Goal: Task Accomplishment & Management: Use online tool/utility

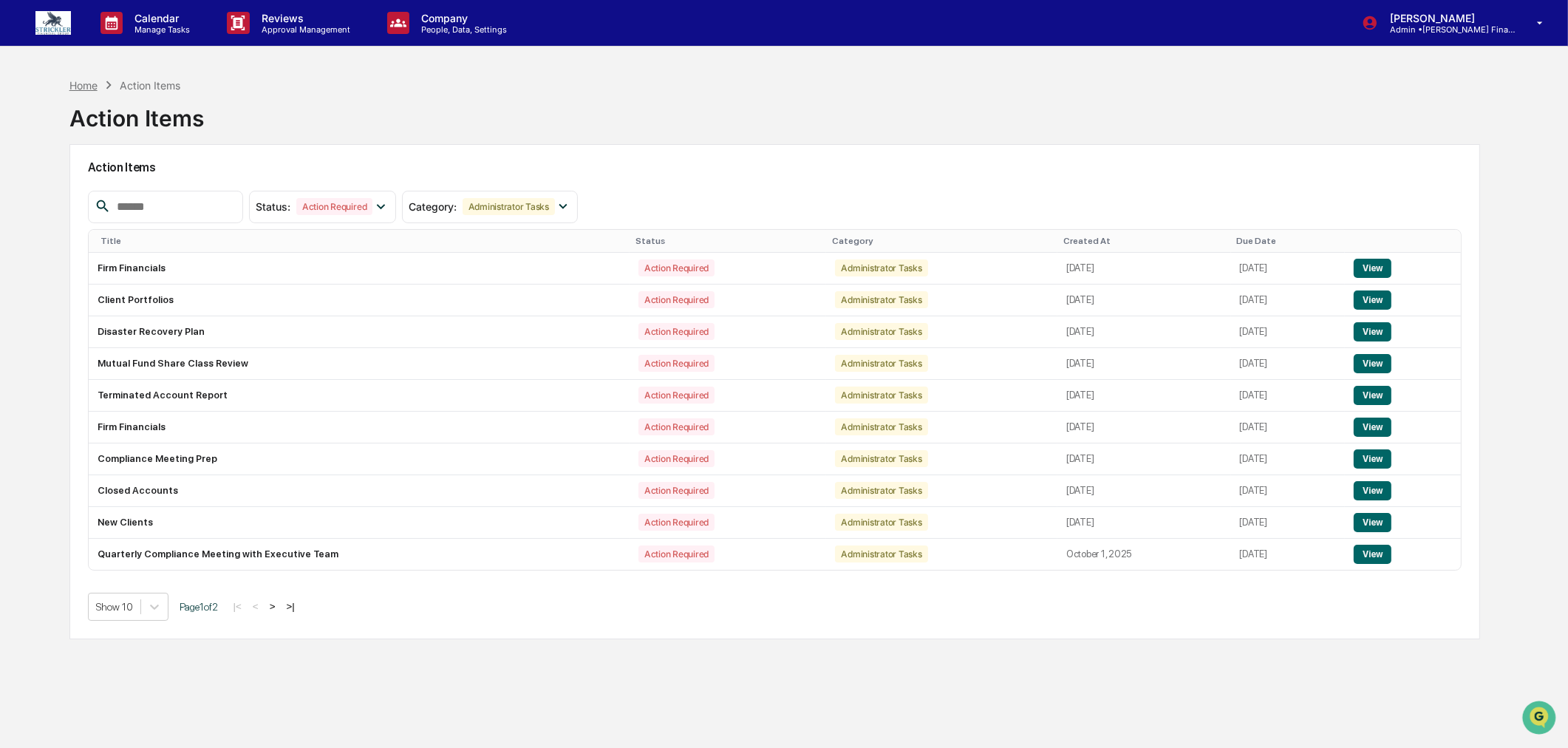
click at [85, 86] on div "Home" at bounding box center [84, 85] width 28 height 13
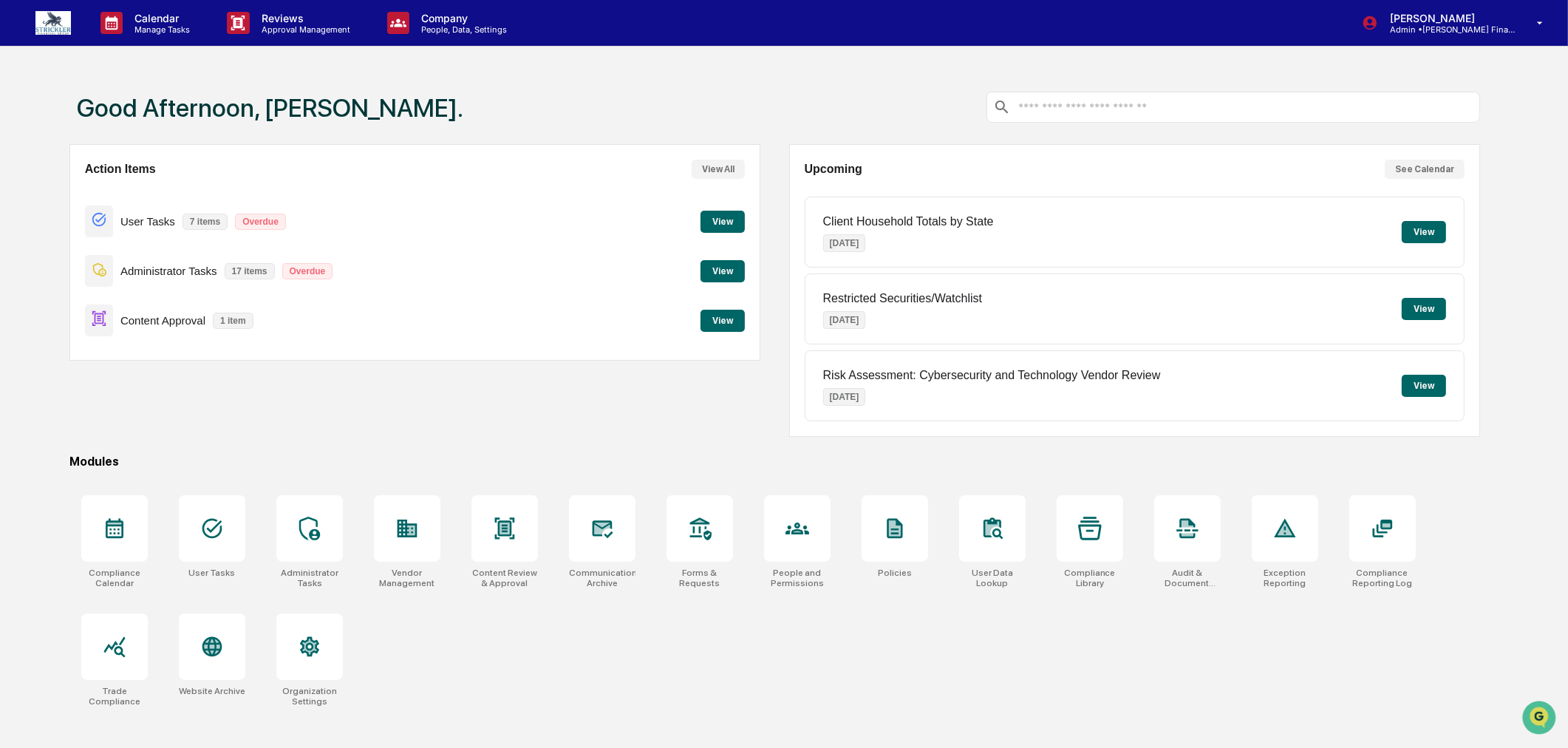
click at [715, 321] on button "View" at bounding box center [722, 321] width 44 height 22
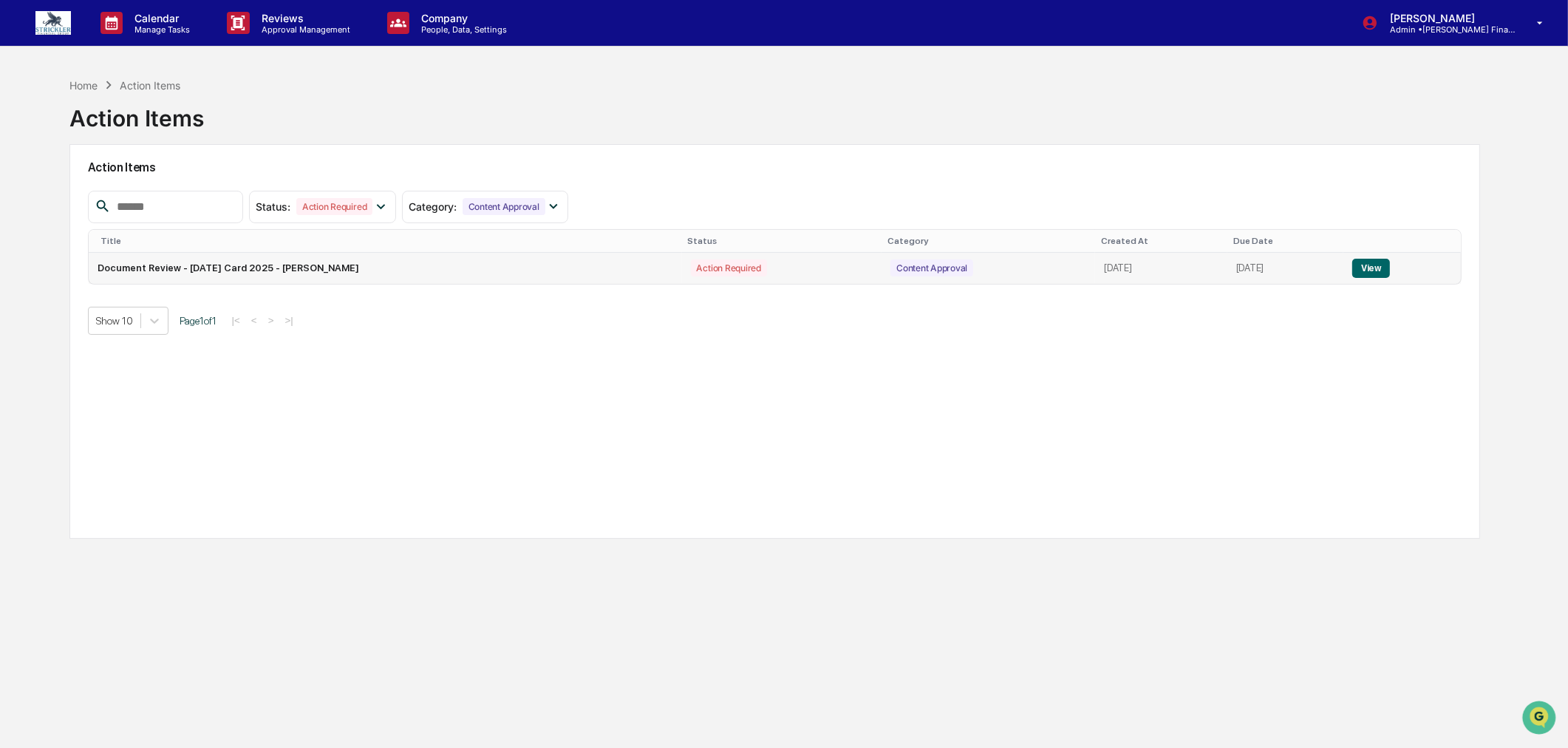
click at [1387, 269] on button "View" at bounding box center [1371, 268] width 38 height 19
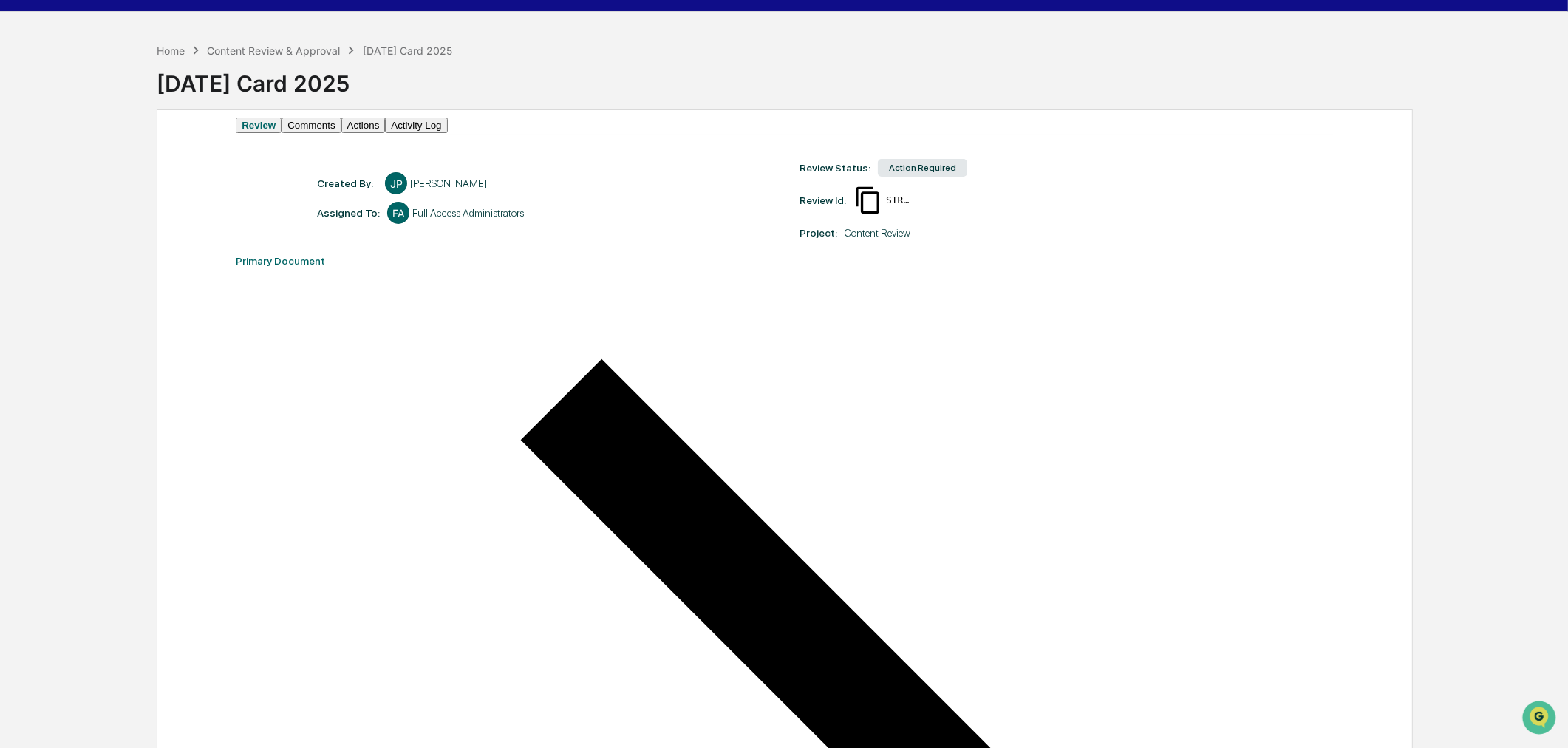
scroll to position [54, 0]
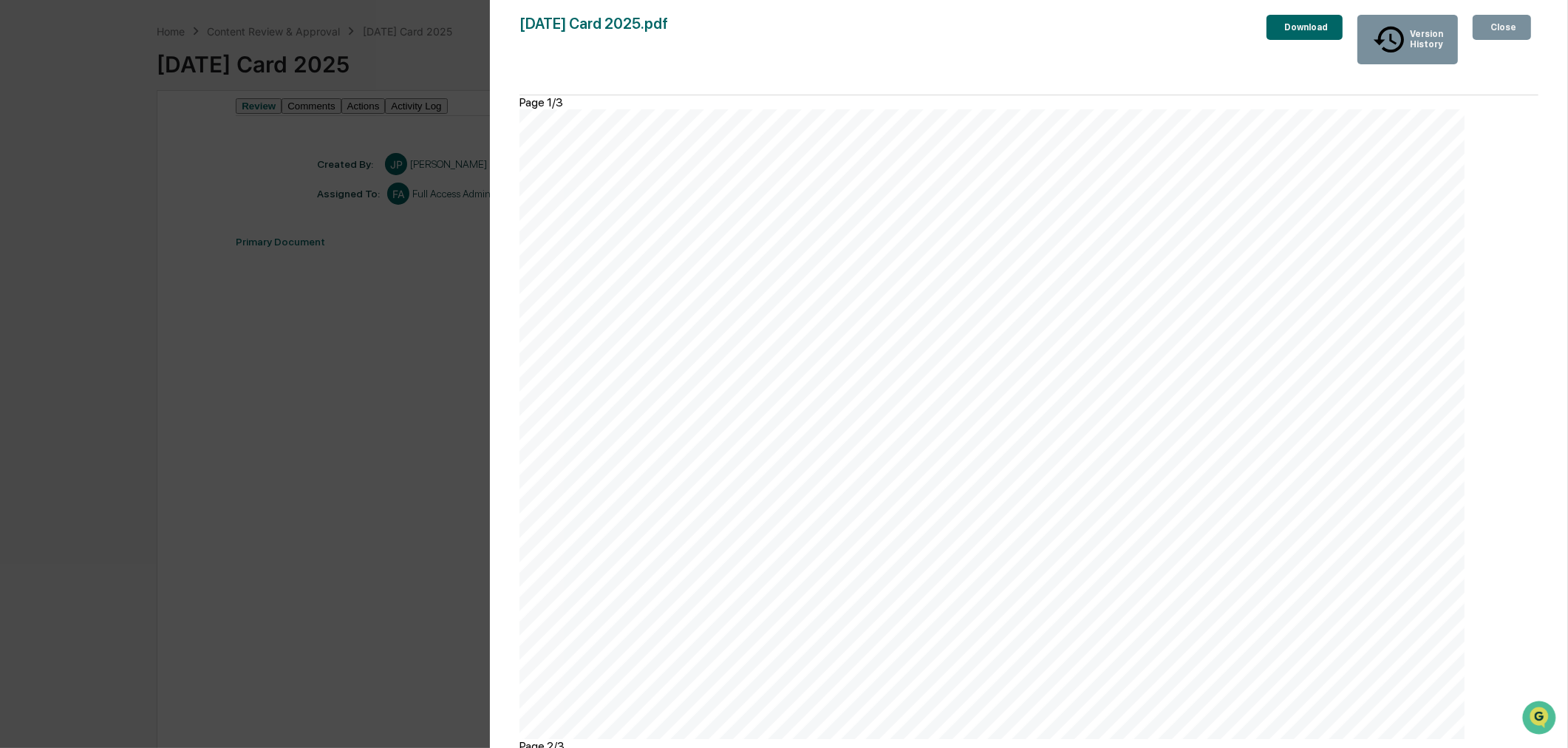
scroll to position [1355, 0]
click at [1487, 28] on icon "button" at bounding box center [1487, 28] width 0 height 0
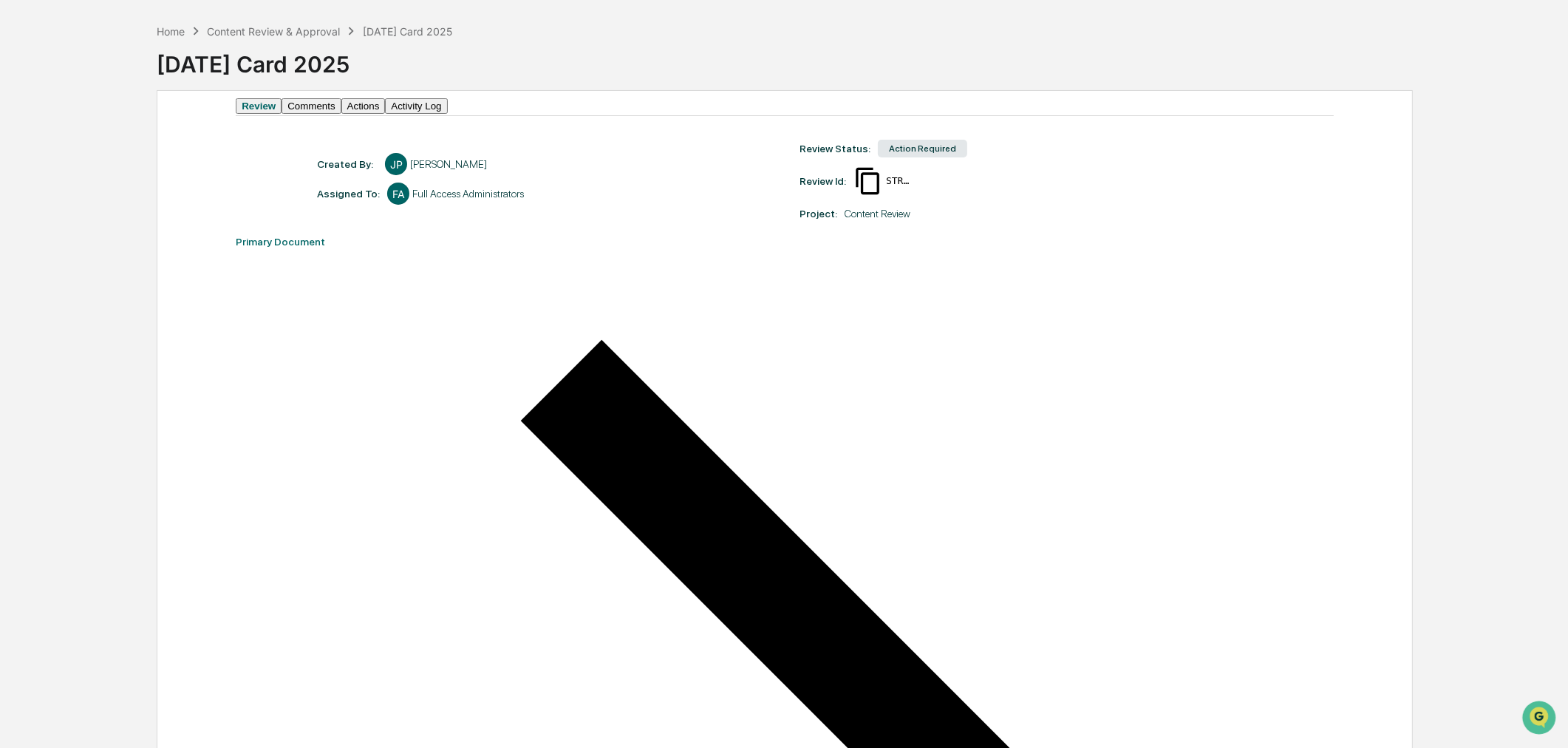
click at [386, 114] on button "Actions" at bounding box center [364, 106] width 44 height 16
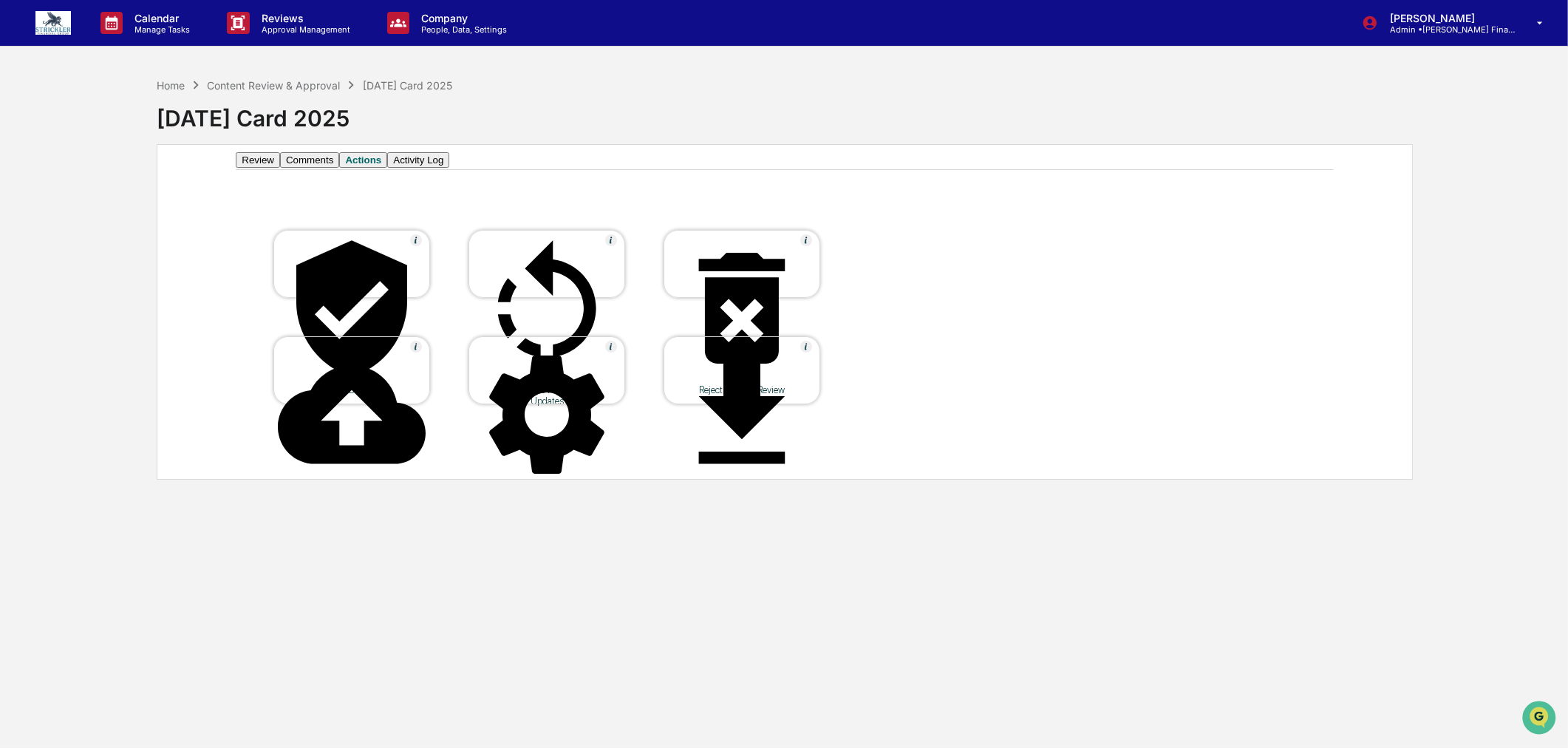
scroll to position [0, 0]
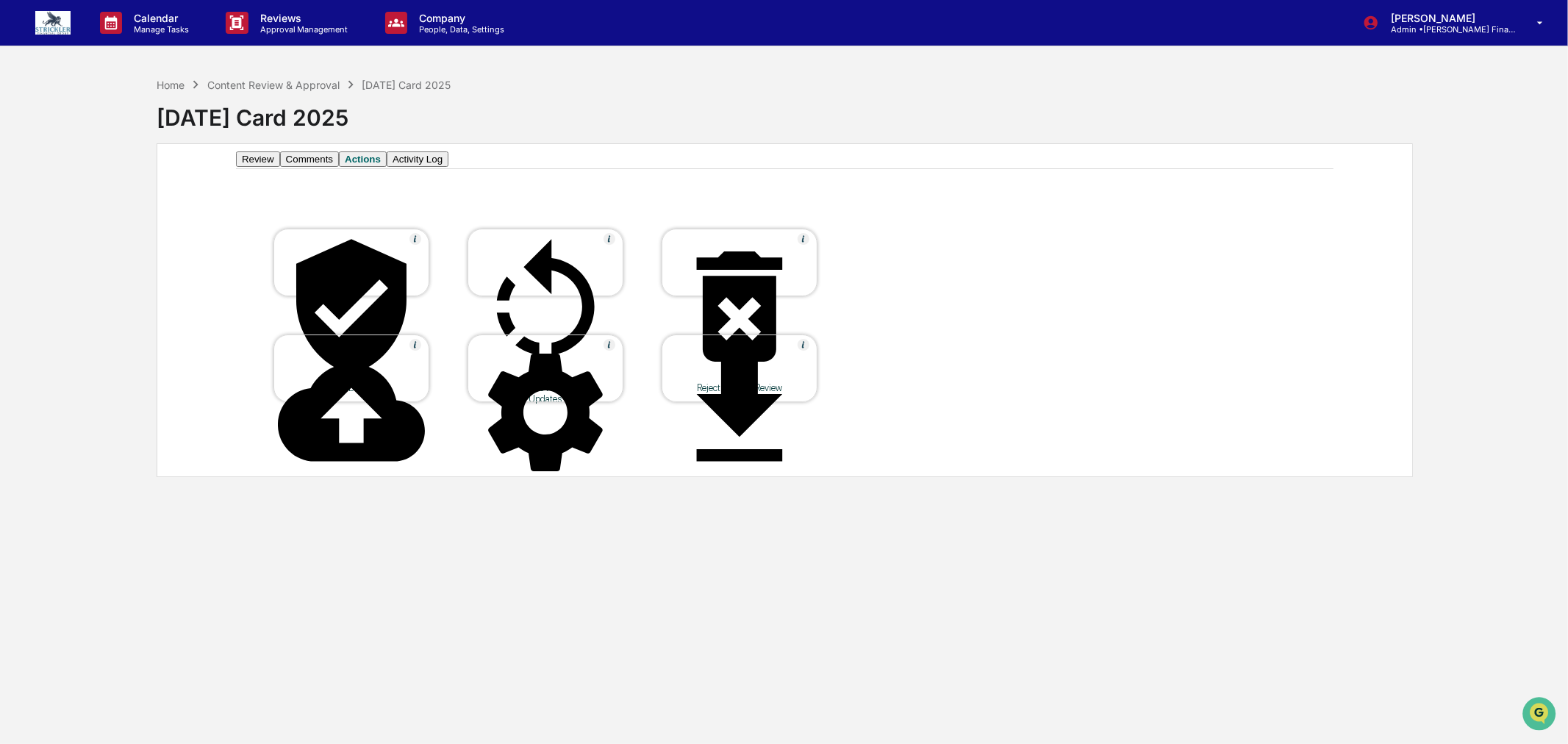
click at [374, 273] on div at bounding box center [351, 308] width 147 height 149
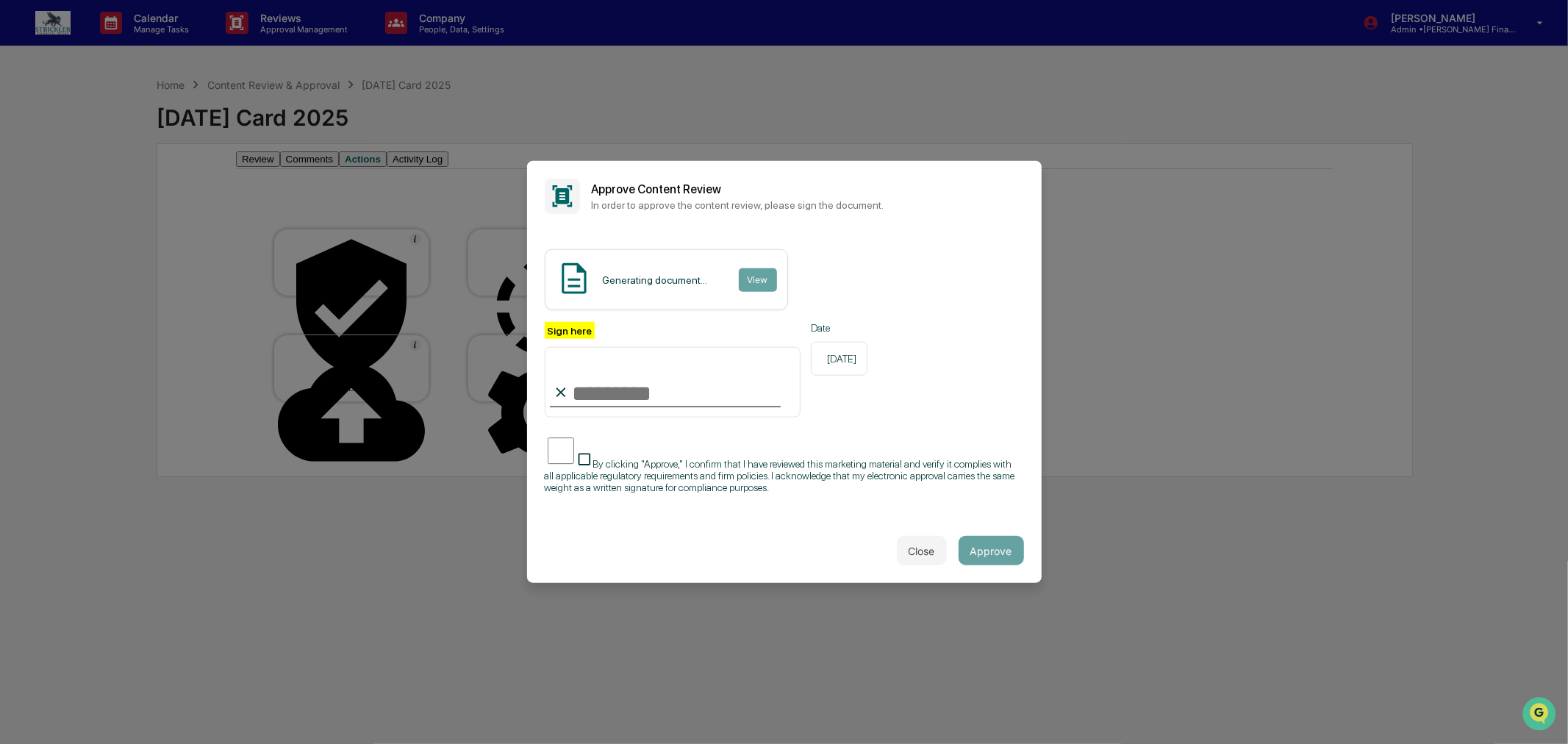
click at [632, 362] on input "Sign here" at bounding box center [673, 381] width 256 height 71
type input "**********"
click at [977, 565] on button "Approve" at bounding box center [991, 551] width 65 height 29
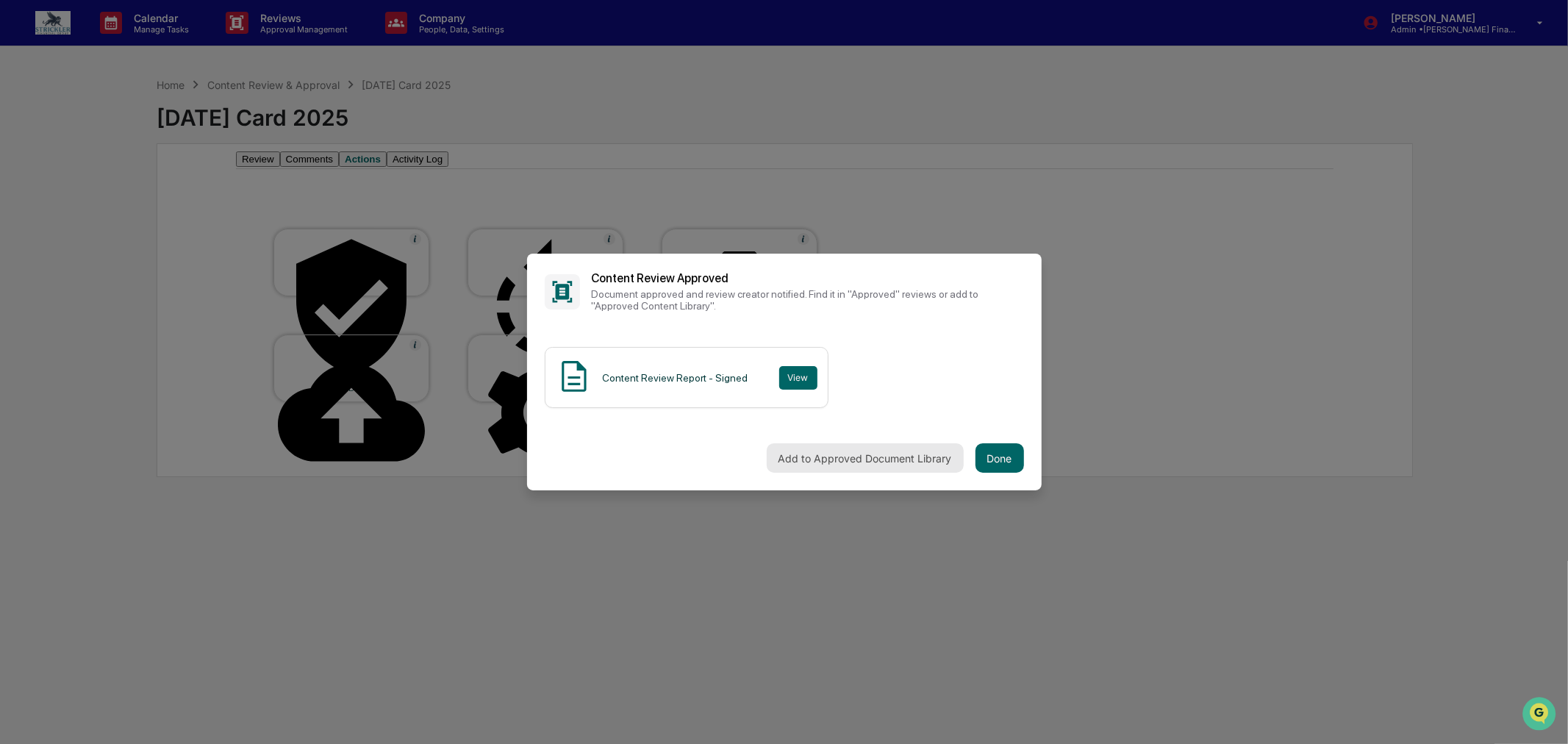
click at [926, 444] on button "Add to Approved Document Library" at bounding box center [865, 458] width 197 height 29
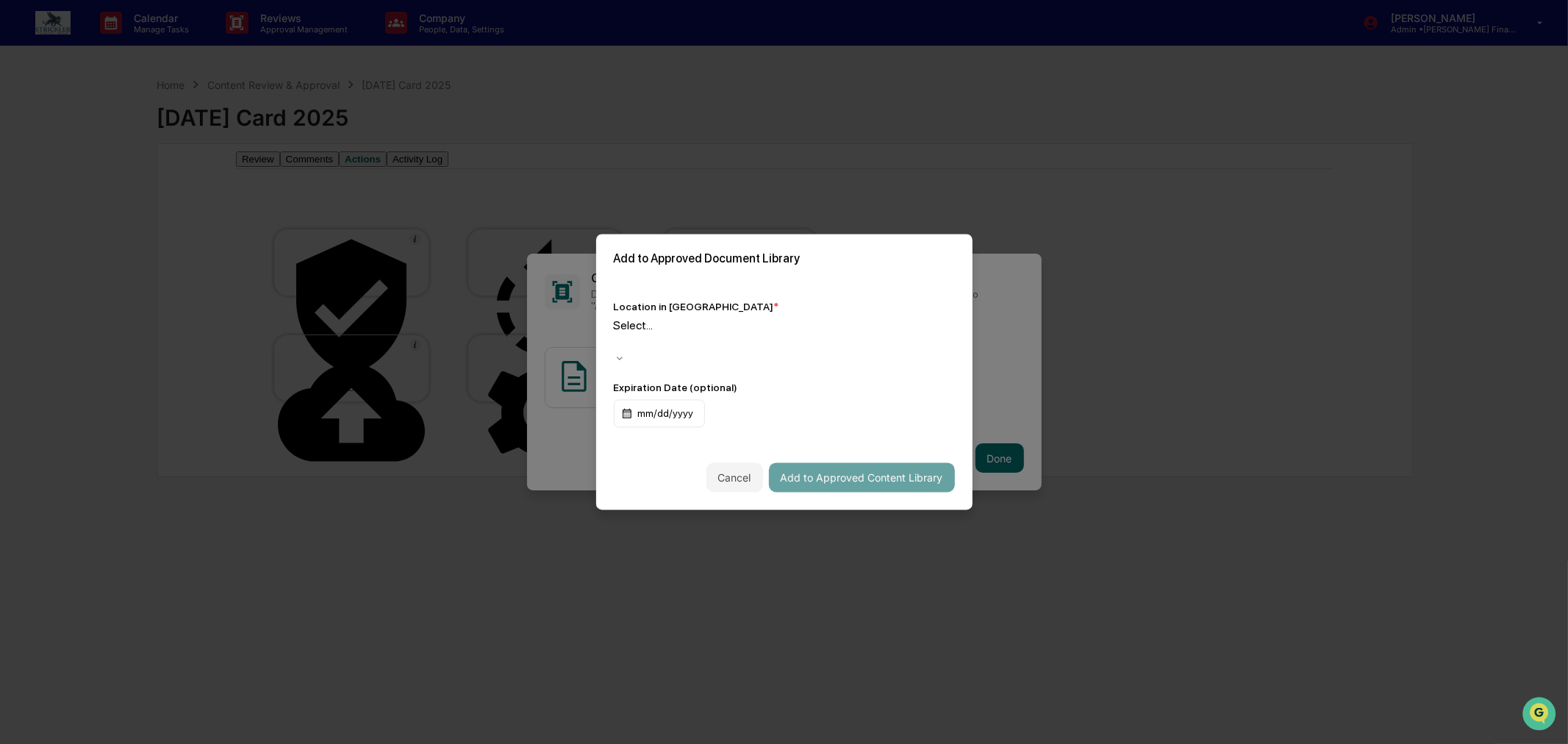
click at [617, 337] on div at bounding box center [617, 343] width 2 height 17
click at [876, 466] on button "Add to Approved Content Library" at bounding box center [862, 477] width 186 height 29
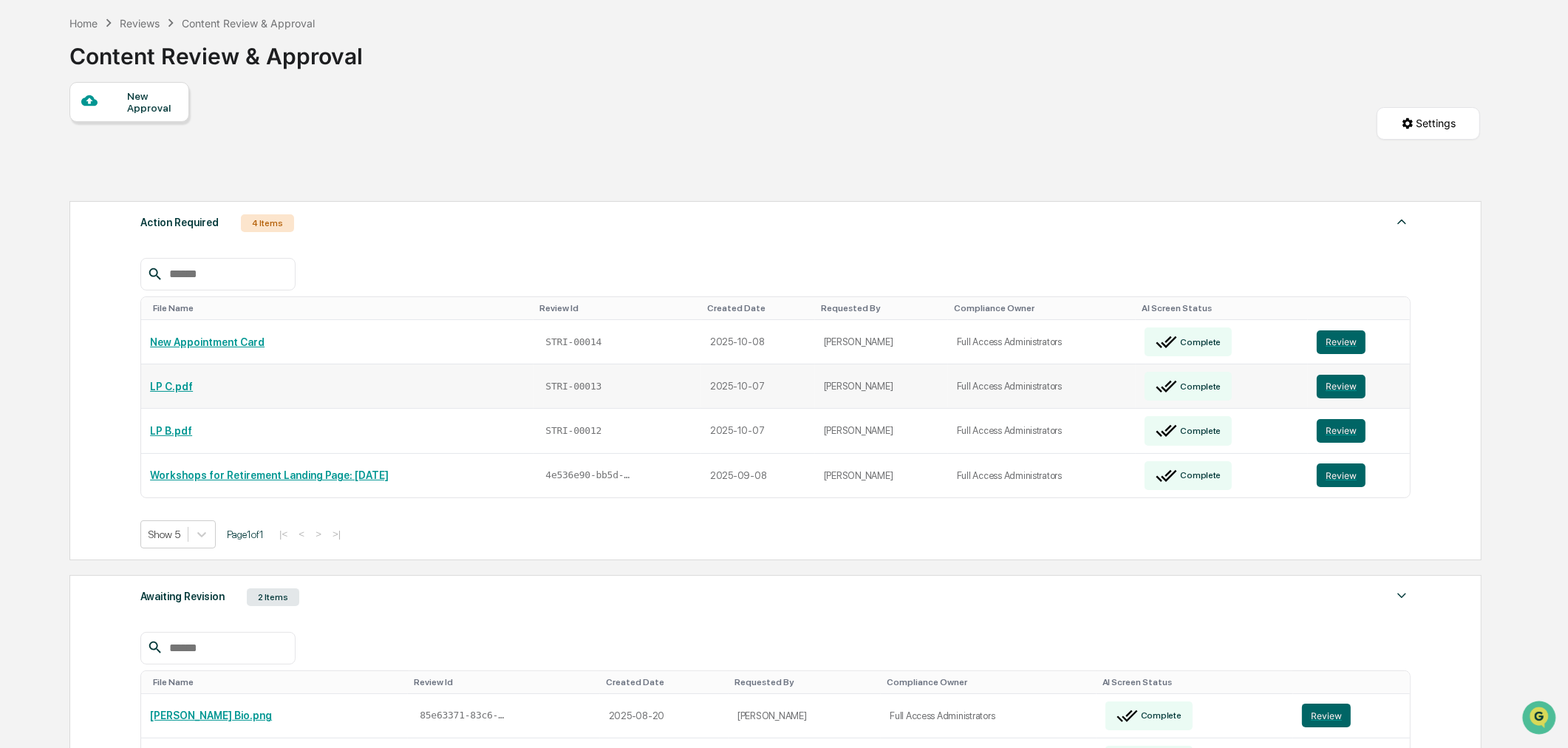
scroll to position [195, 0]
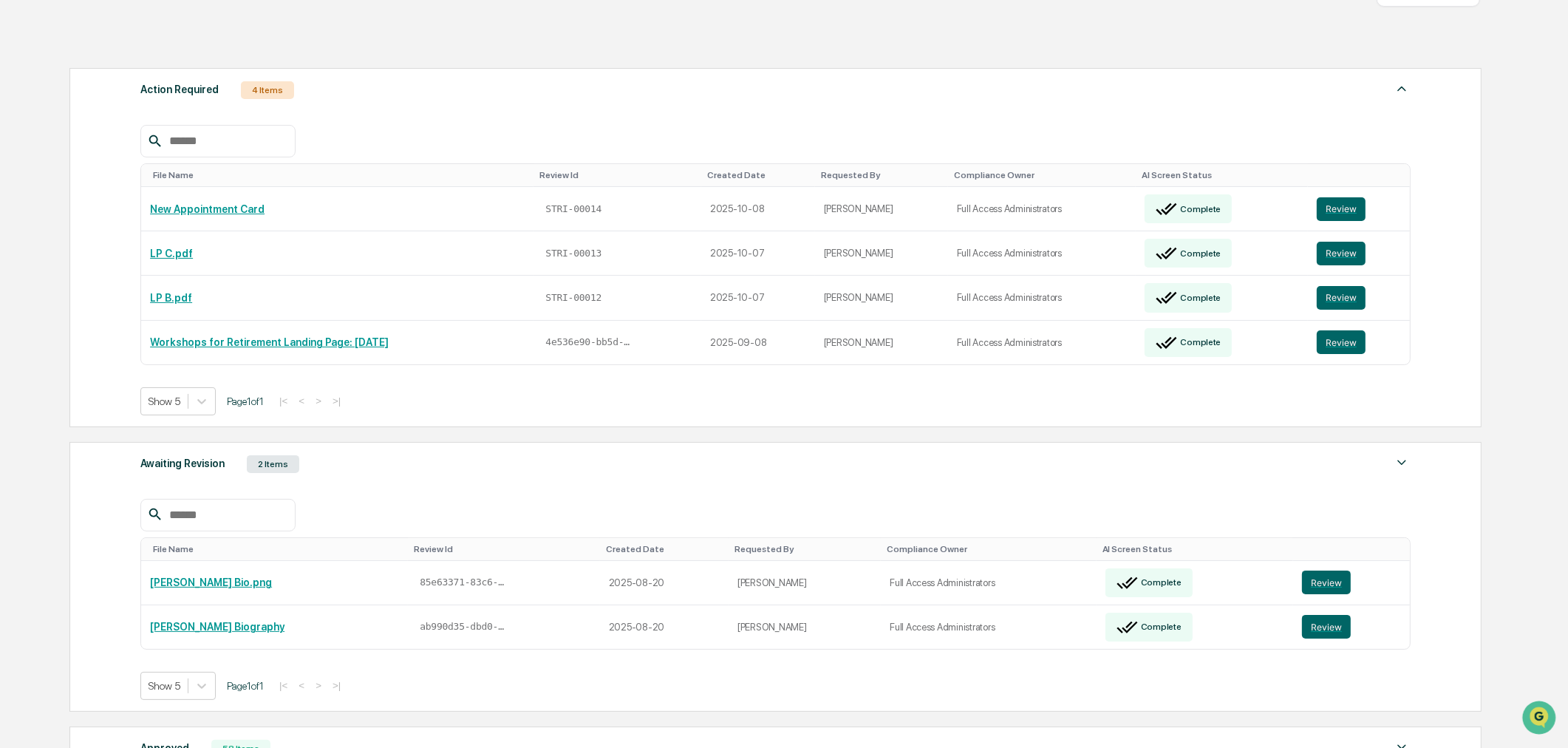
click at [258, 455] on div "2 Items" at bounding box center [273, 464] width 52 height 17
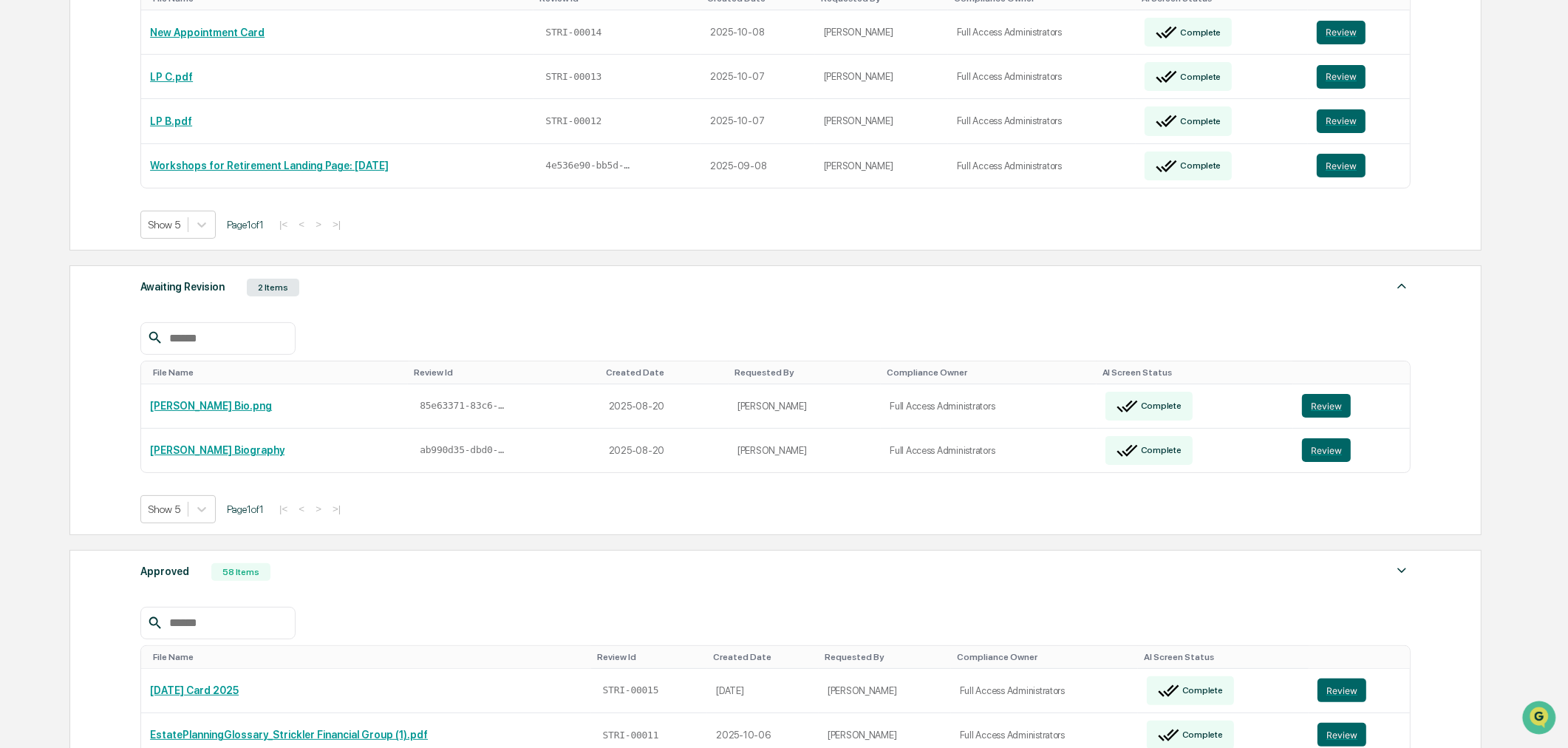
scroll to position [412, 0]
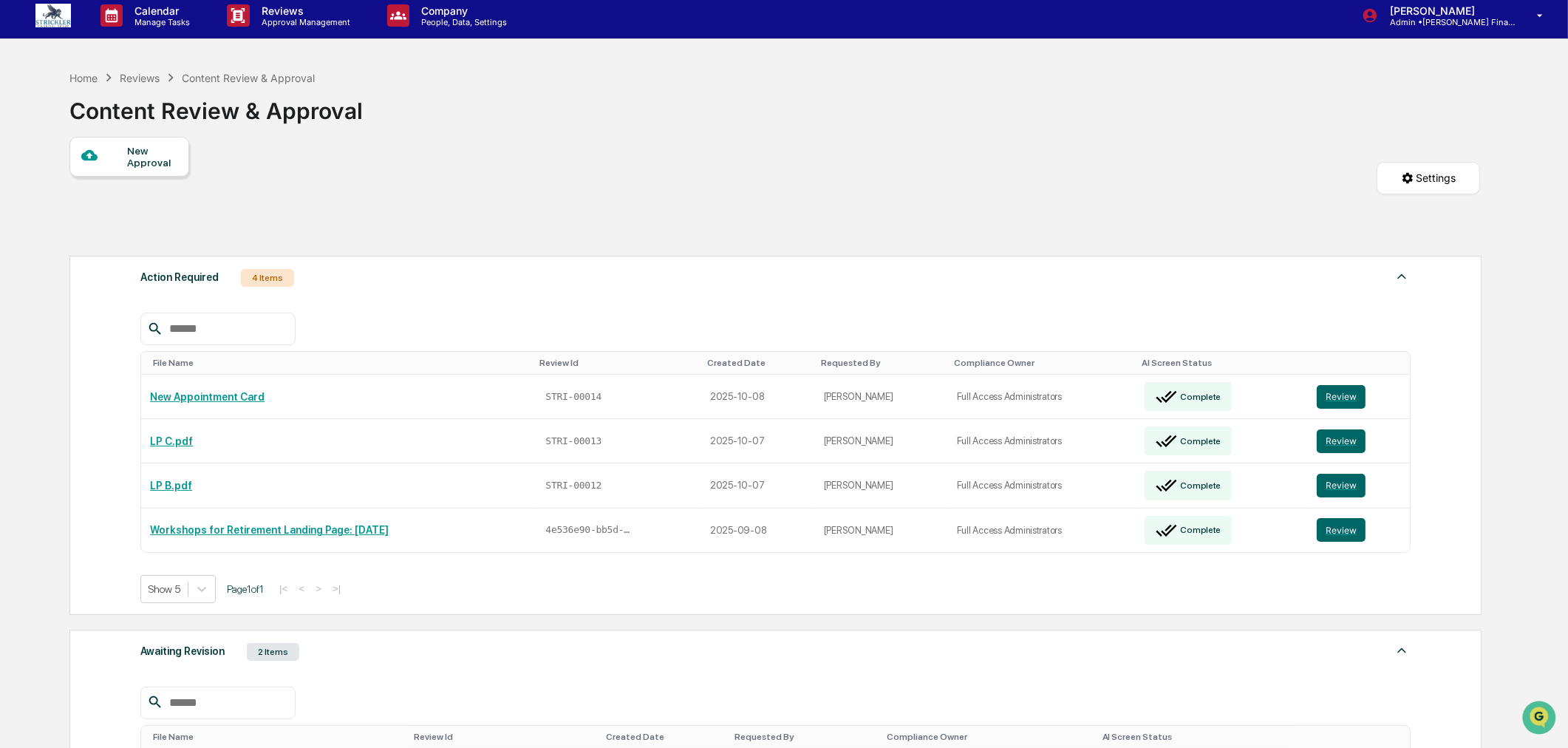
scroll to position [0, 0]
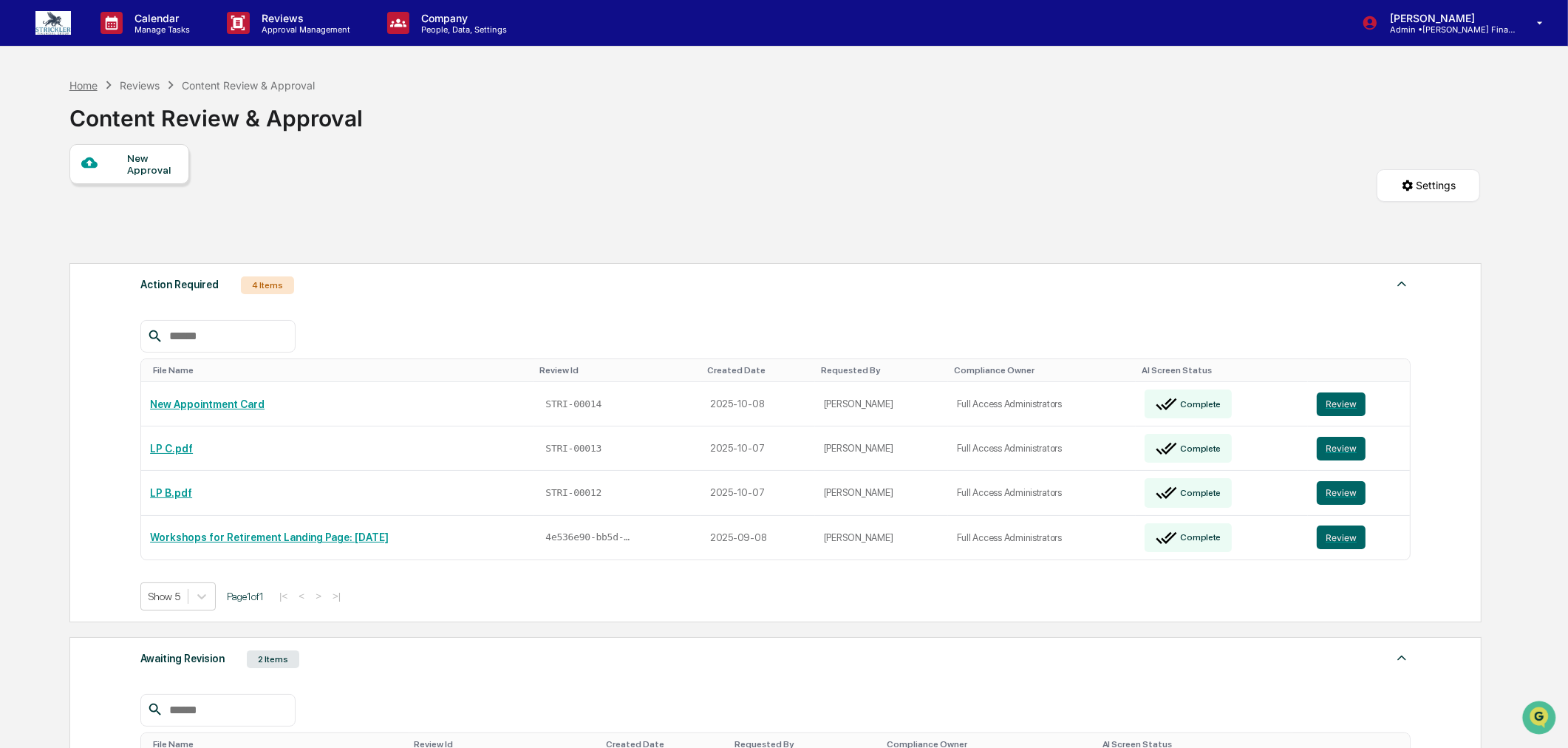
click at [92, 90] on div "Home" at bounding box center [84, 85] width 28 height 13
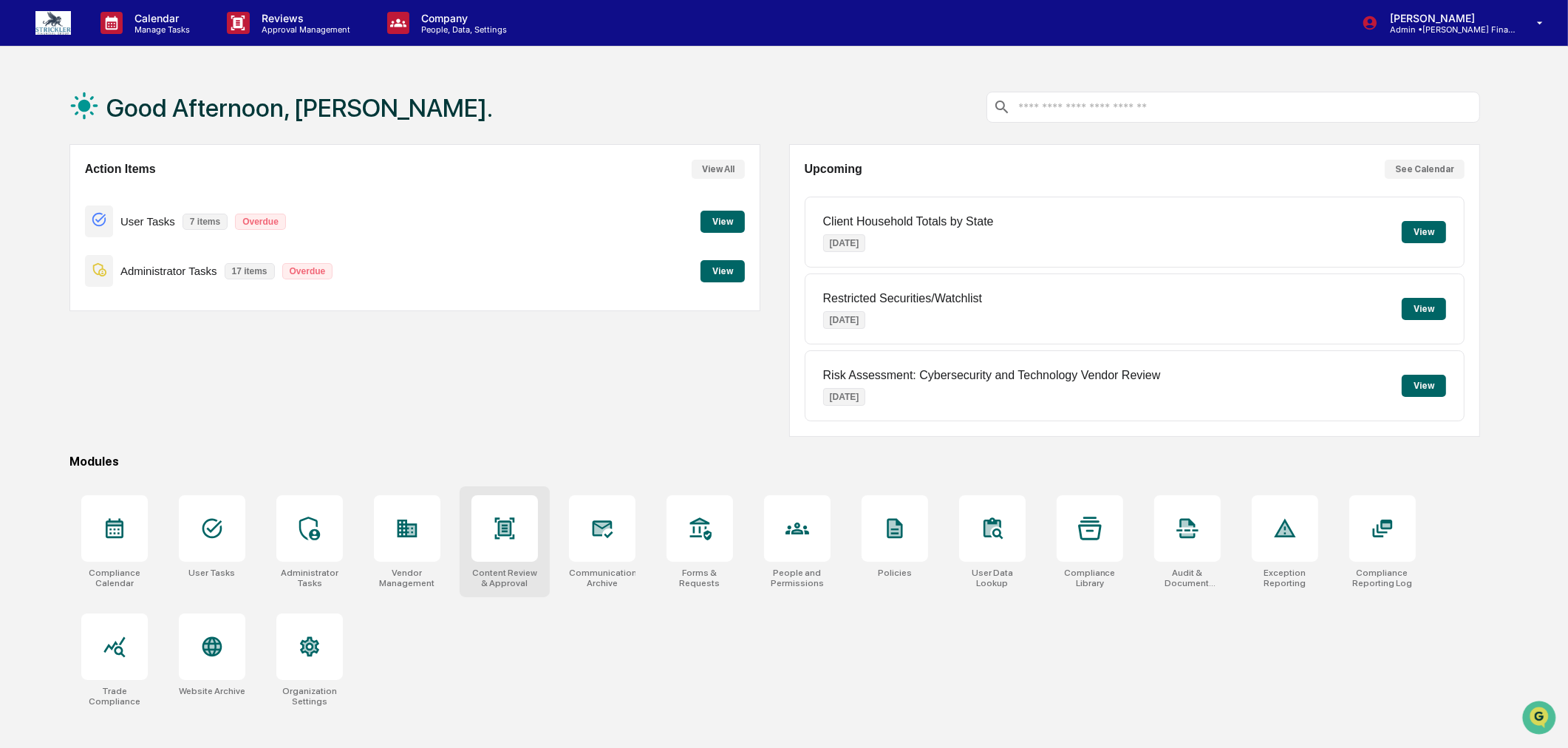
click at [508, 554] on div at bounding box center [504, 528] width 66 height 66
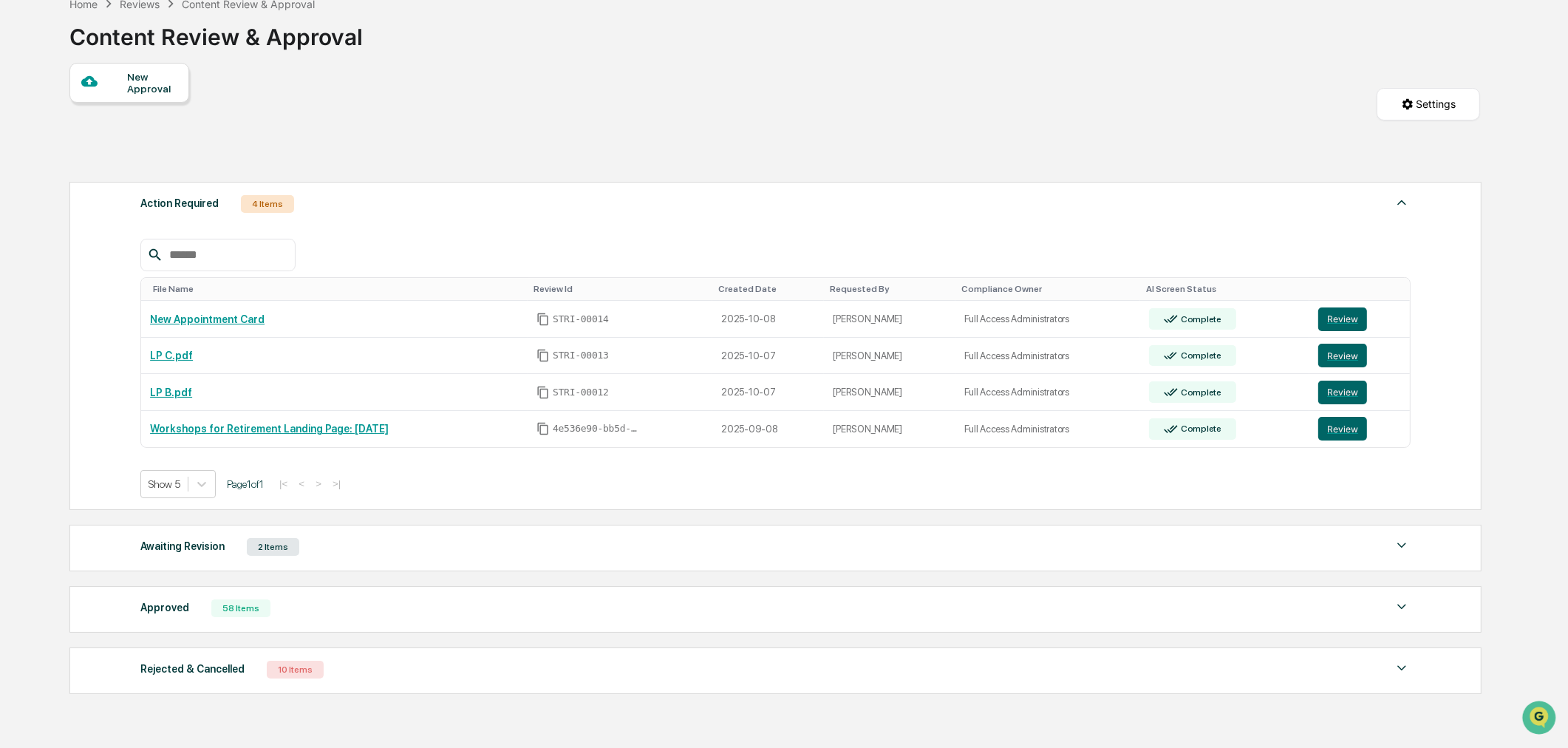
scroll to position [82, 0]
click at [1355, 323] on button "Review" at bounding box center [1343, 319] width 49 height 24
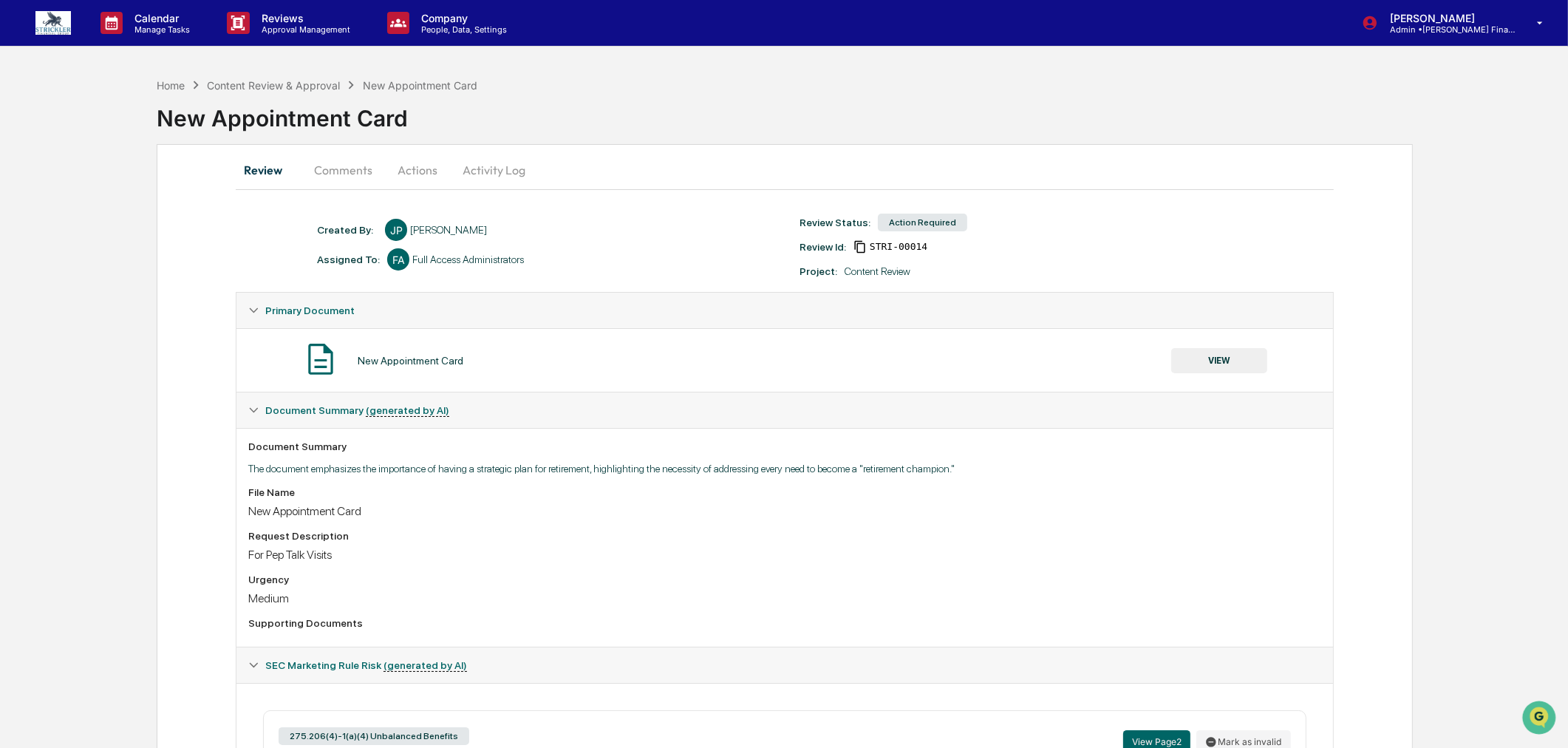
click at [1218, 360] on button "VIEW" at bounding box center [1219, 361] width 96 height 25
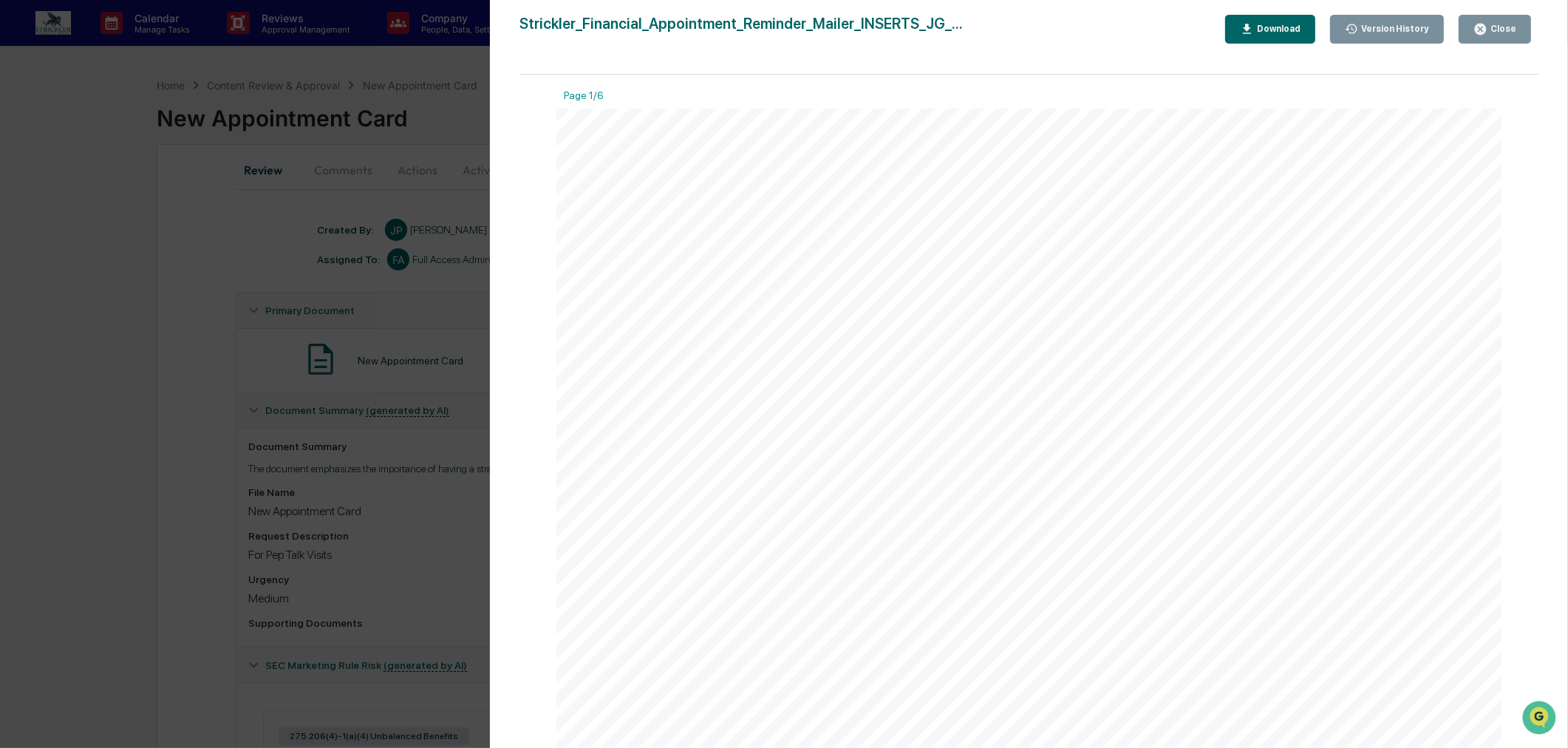
click at [1500, 33] on div "Close" at bounding box center [1502, 28] width 28 height 10
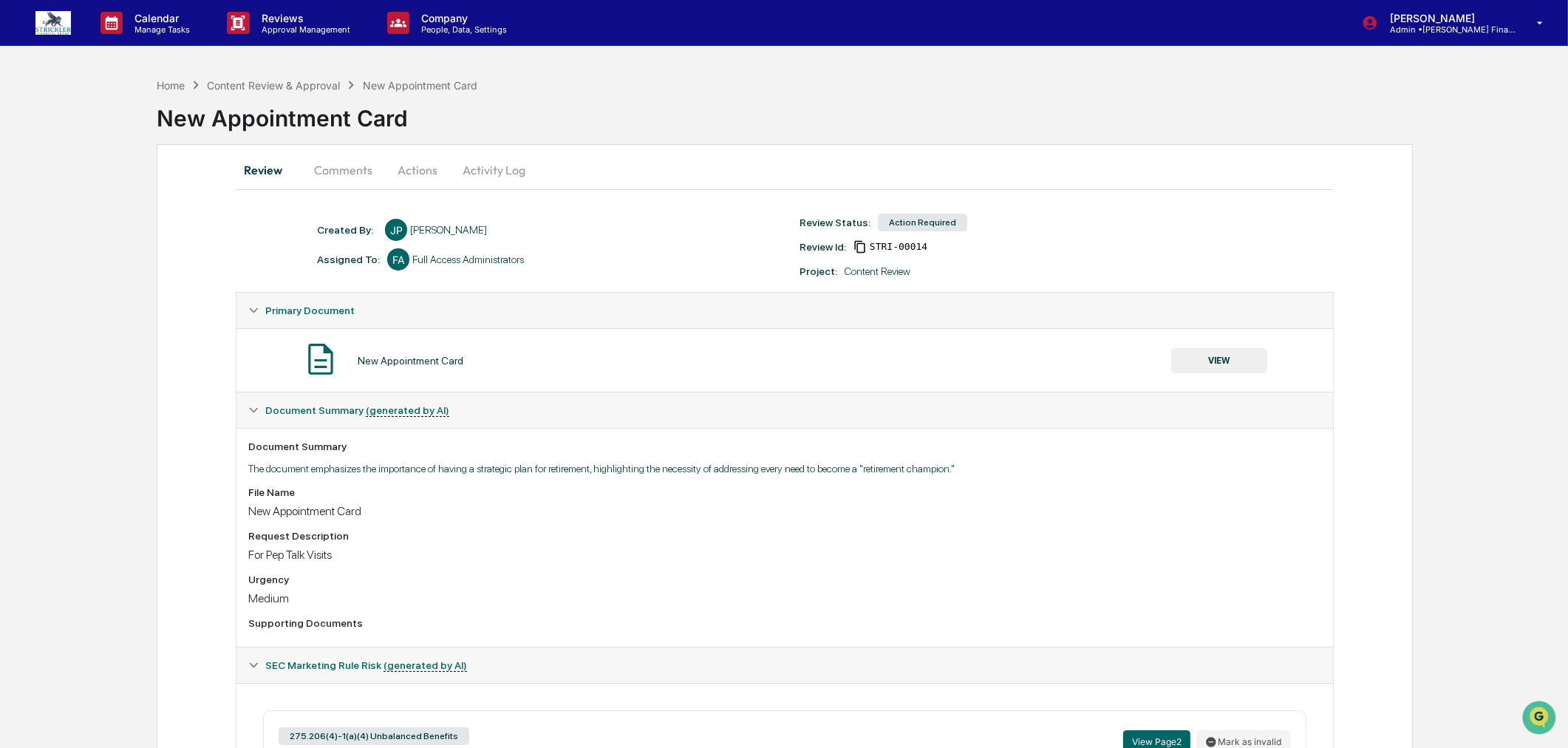
click at [401, 167] on button "Actions" at bounding box center [417, 170] width 66 height 36
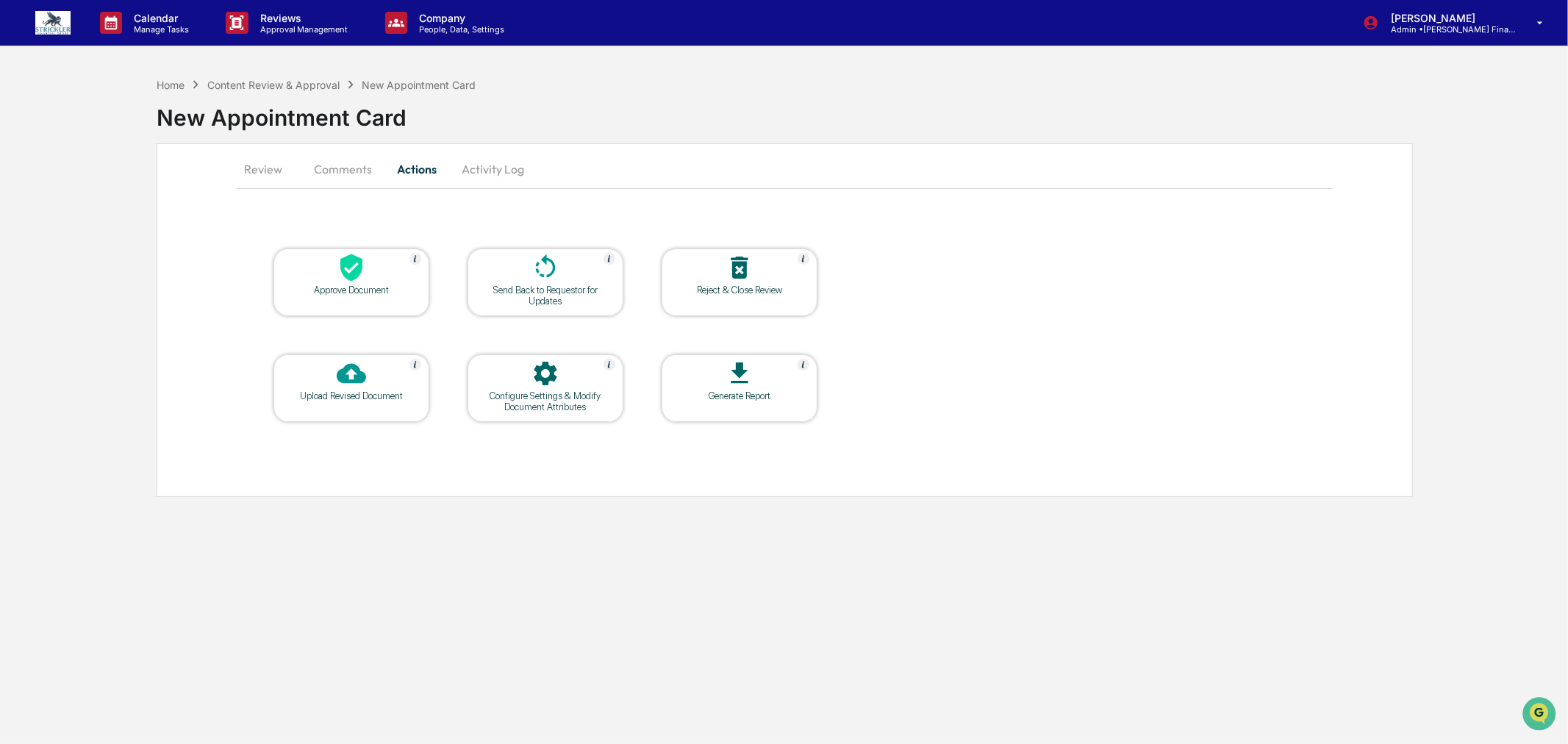
click at [348, 274] on icon at bounding box center [352, 267] width 22 height 28
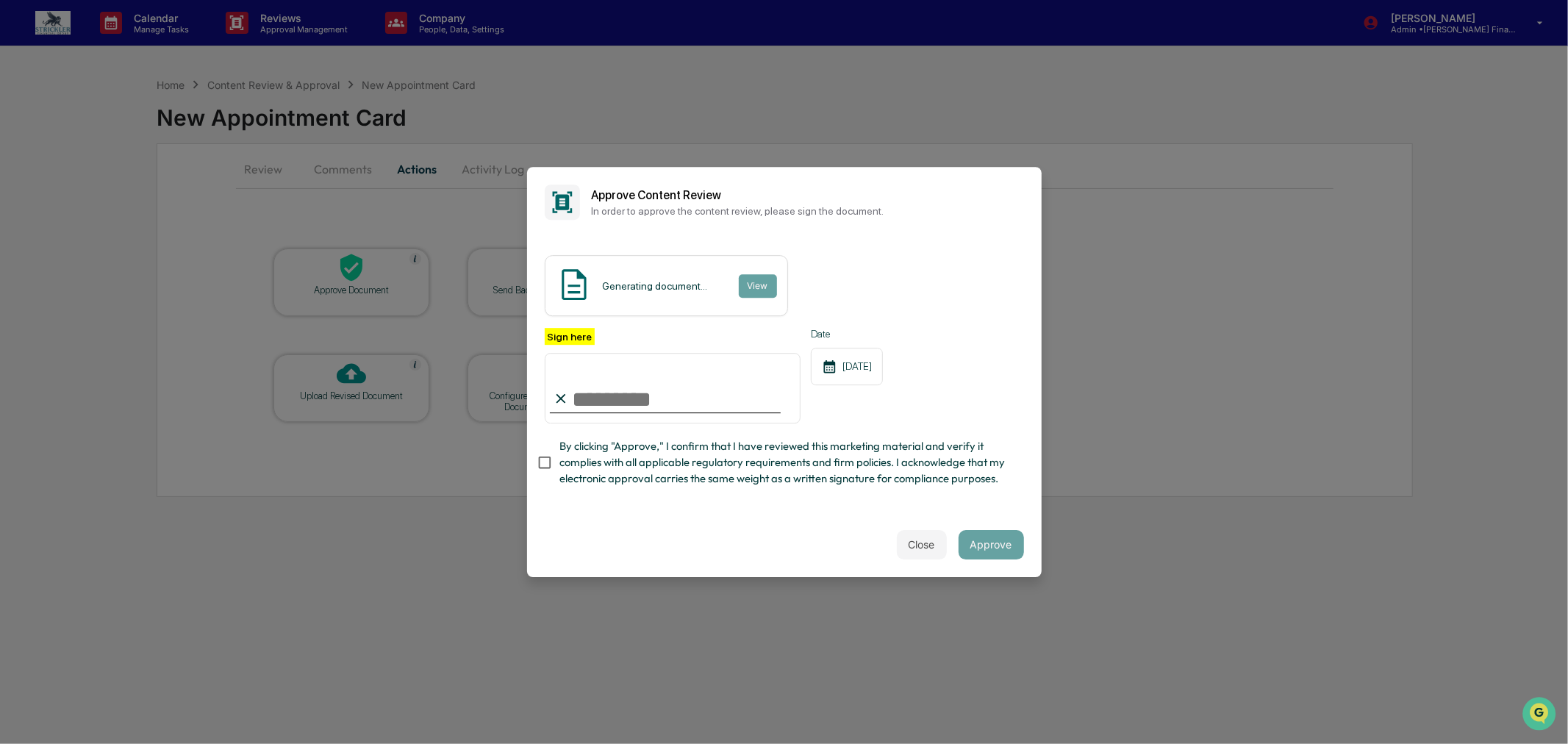
click at [678, 367] on input "Sign here" at bounding box center [673, 389] width 256 height 71
type input "**********"
click at [982, 559] on button "Approve" at bounding box center [991, 544] width 65 height 29
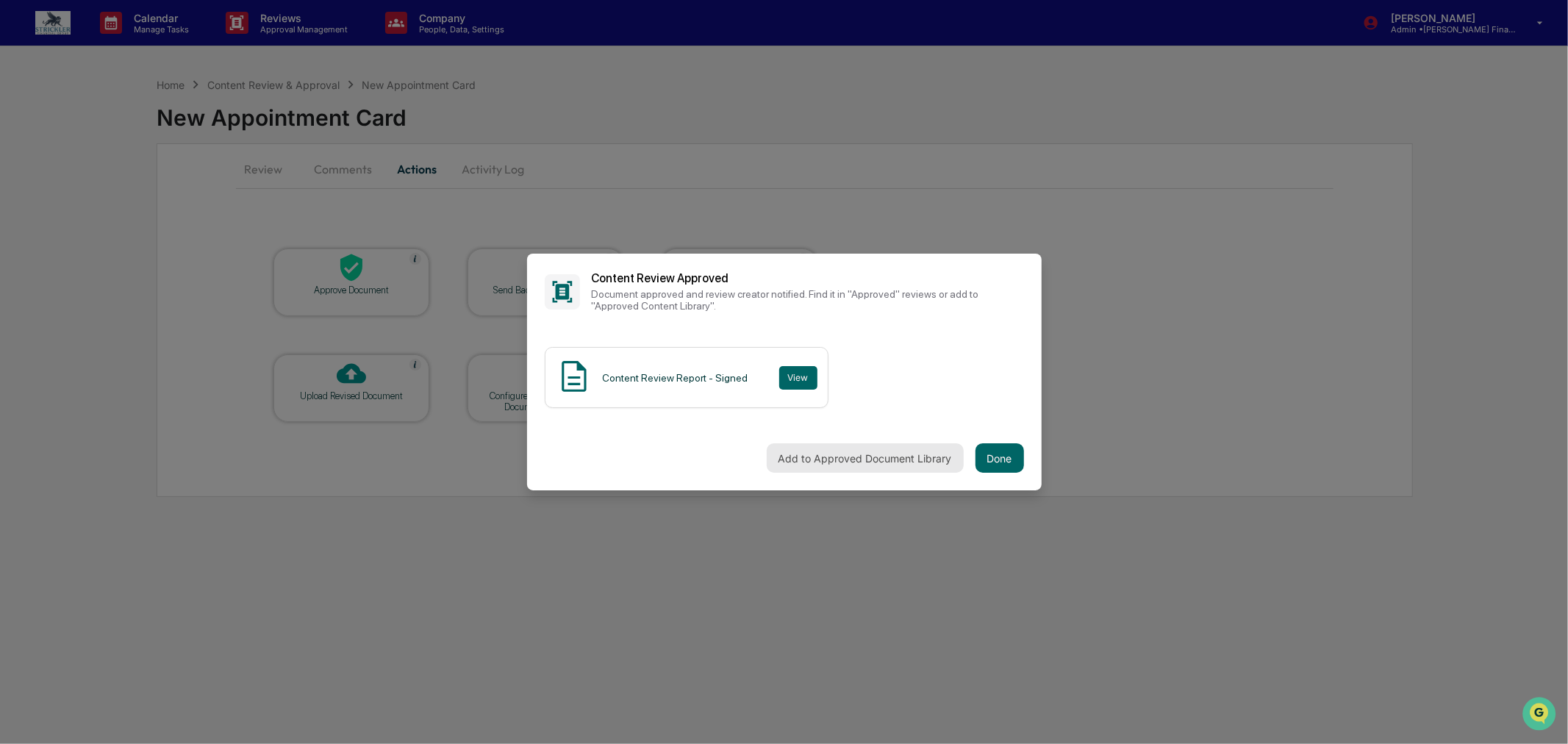
click at [906, 459] on button "Add to Approved Document Library" at bounding box center [865, 458] width 197 height 29
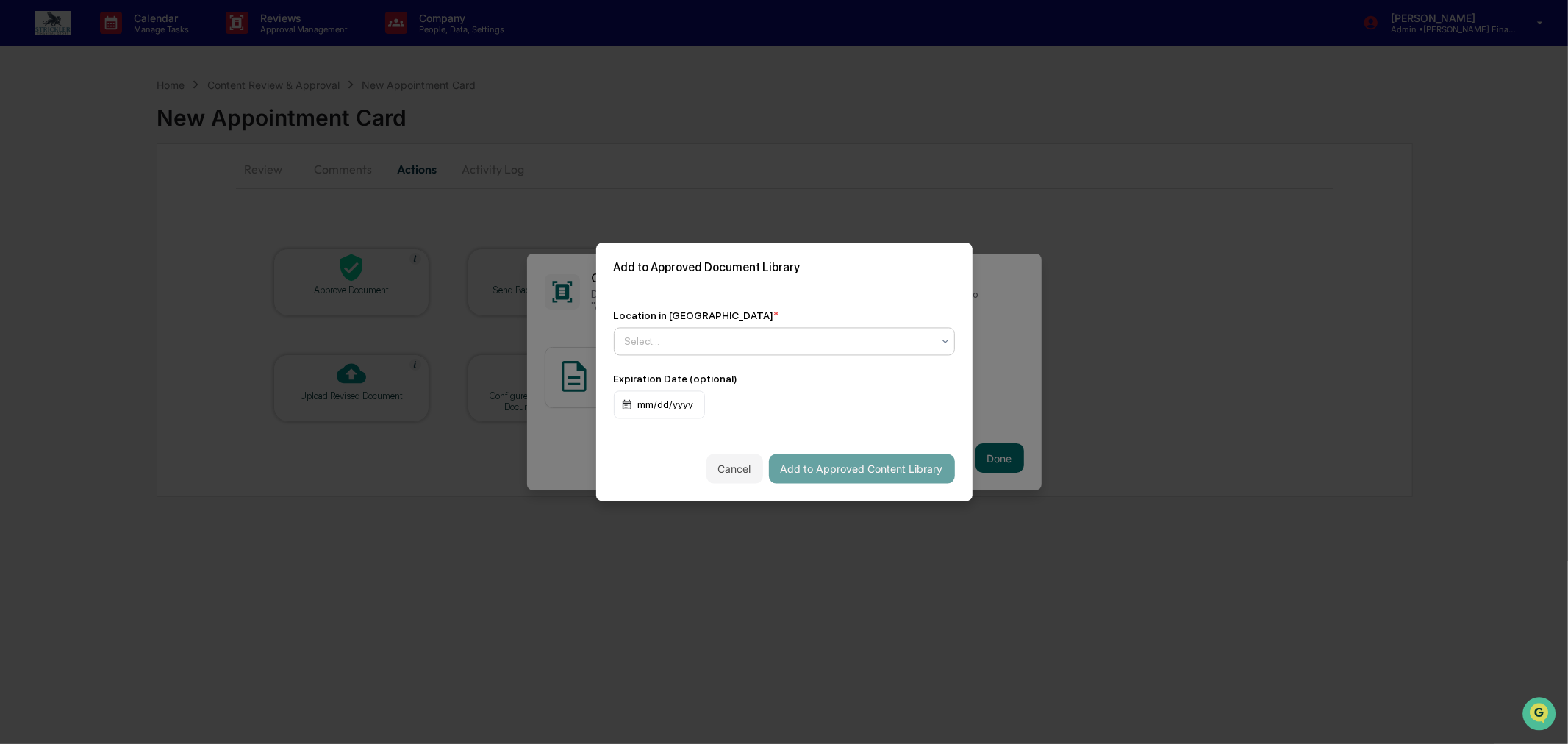
click at [837, 344] on div at bounding box center [778, 341] width 307 height 15
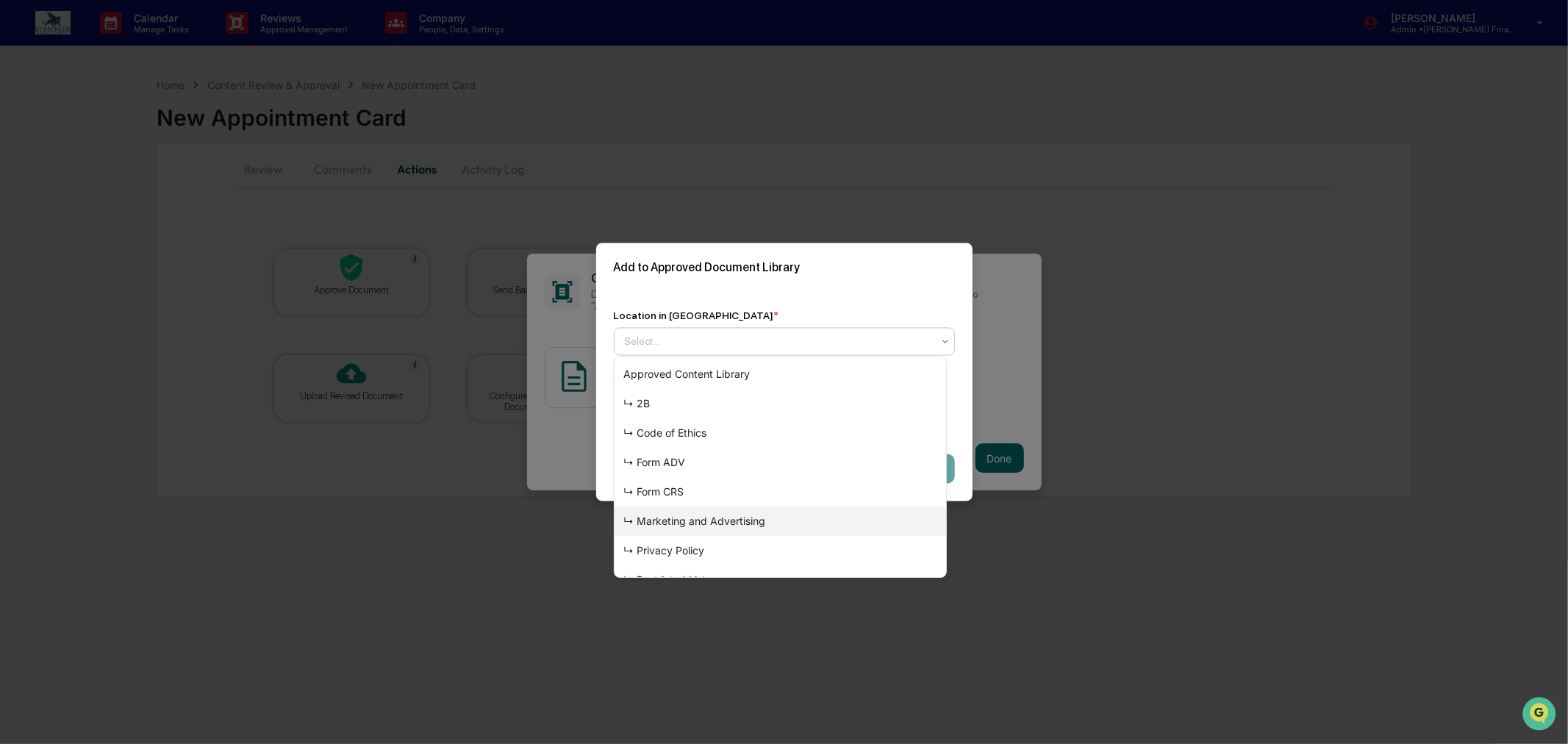
click at [808, 527] on div "↳ Marketing and Advertising" at bounding box center [781, 521] width 332 height 29
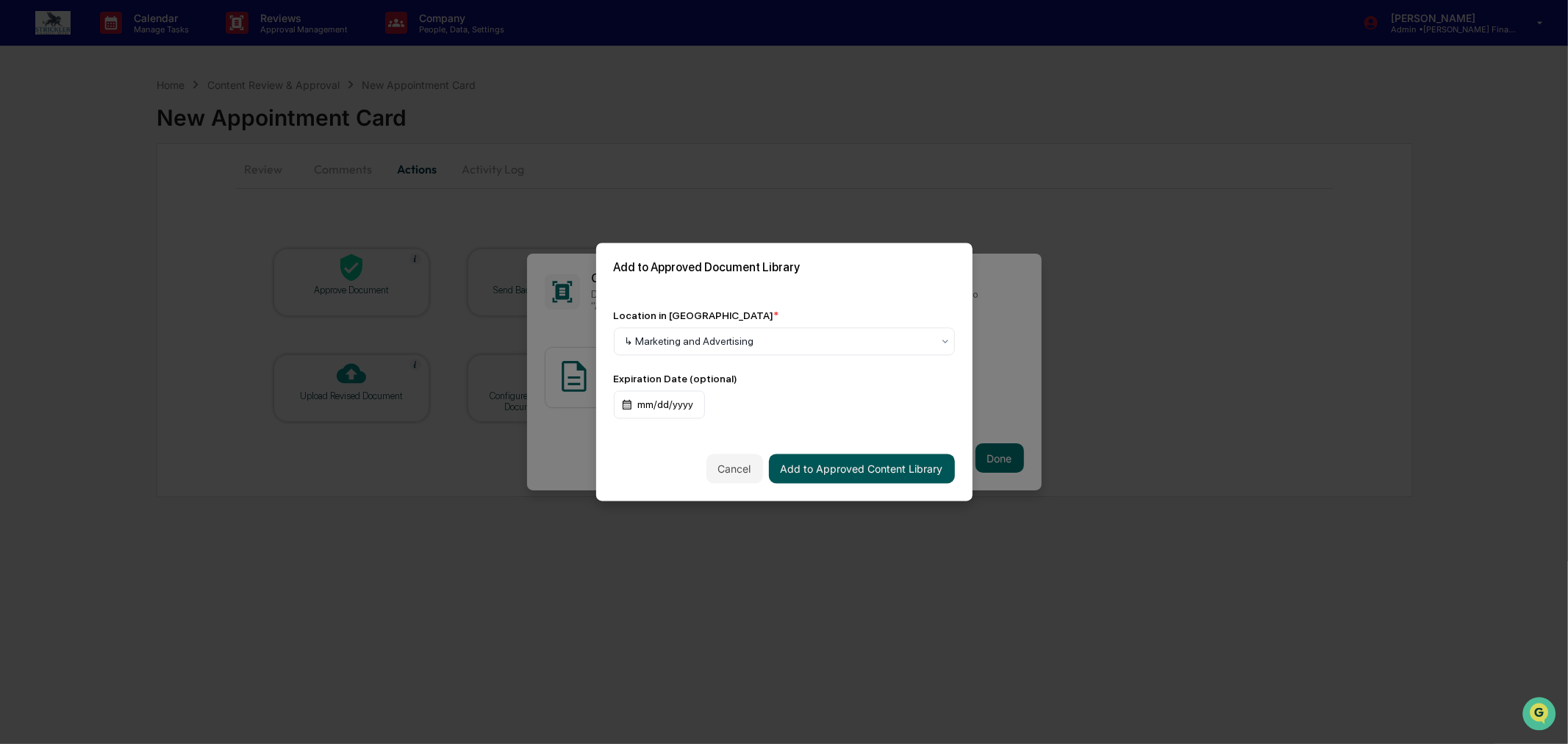
click at [903, 469] on button "Add to Approved Content Library" at bounding box center [862, 469] width 186 height 29
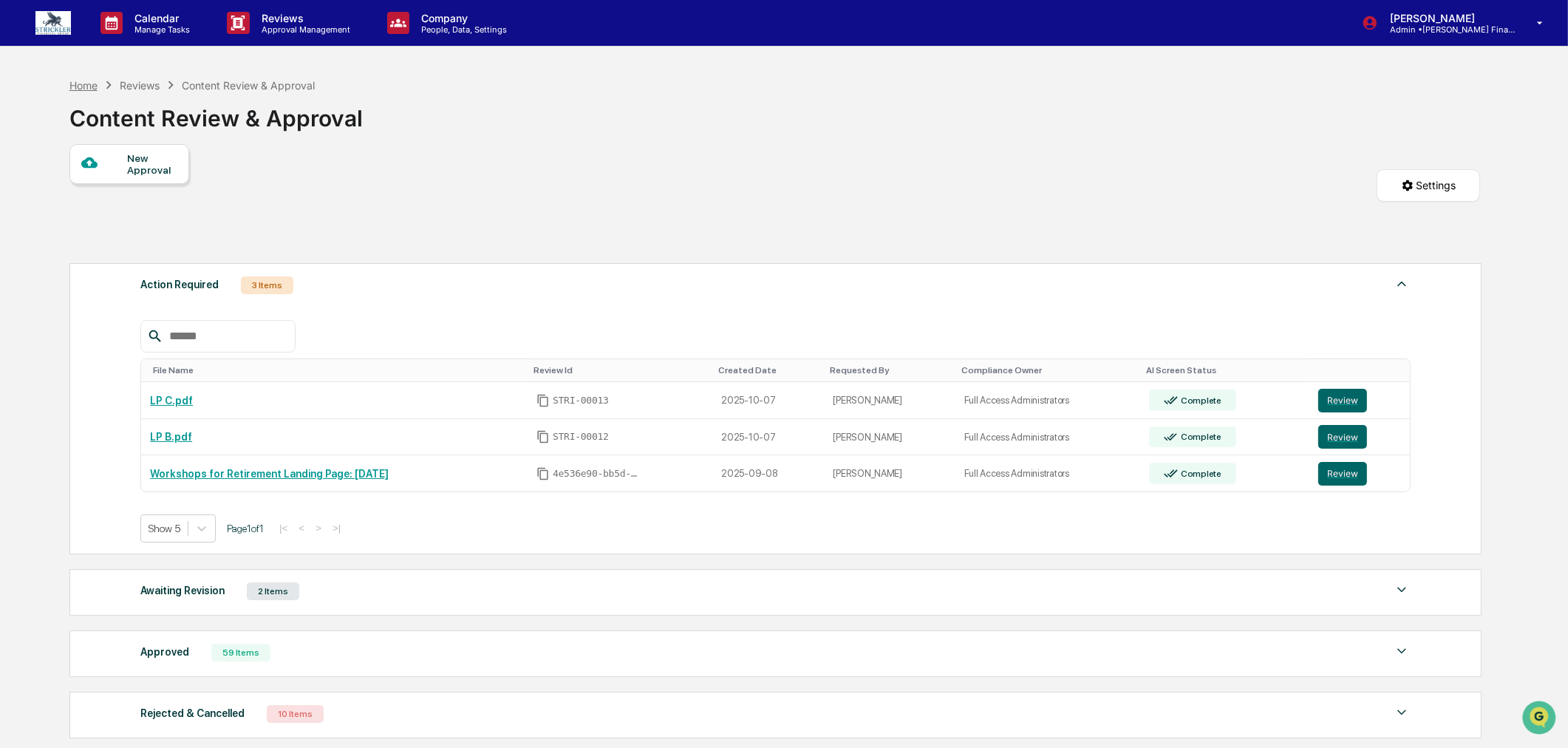
click at [80, 86] on div "Home" at bounding box center [84, 85] width 28 height 13
